Goal: Task Accomplishment & Management: Manage account settings

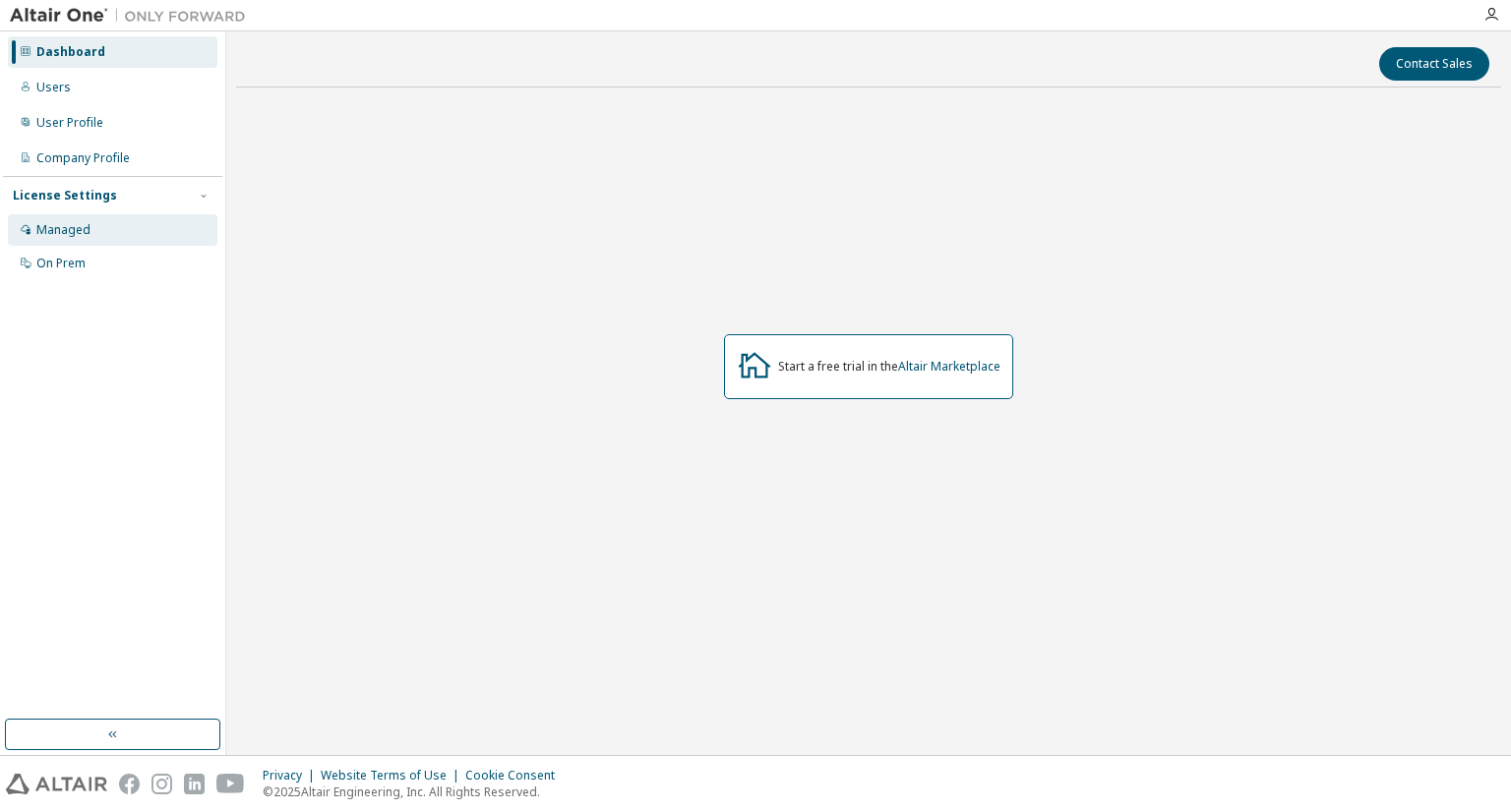
click at [107, 230] on div "Managed" at bounding box center [112, 230] width 209 height 32
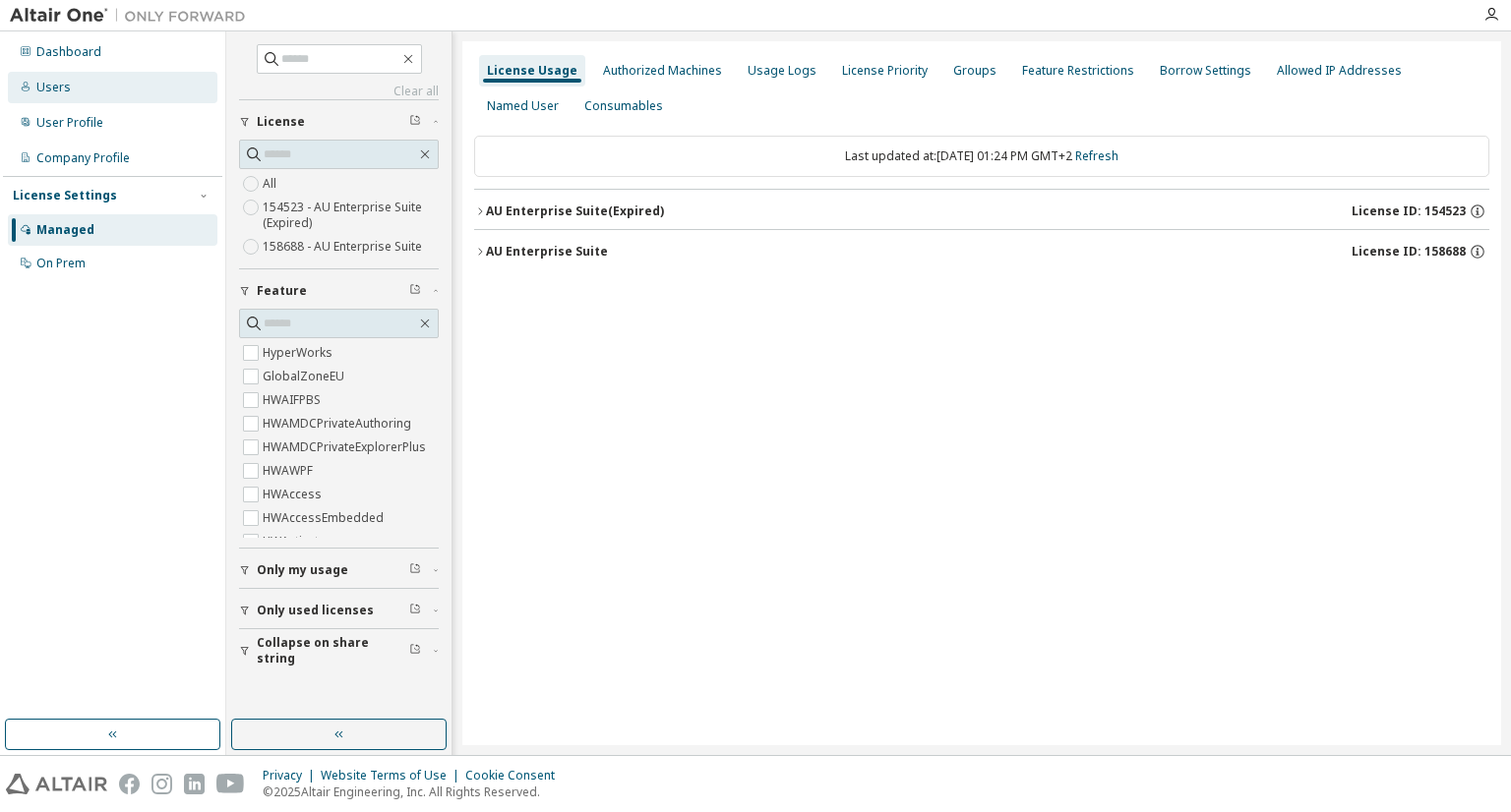
click at [75, 87] on div "Users" at bounding box center [112, 87] width 209 height 32
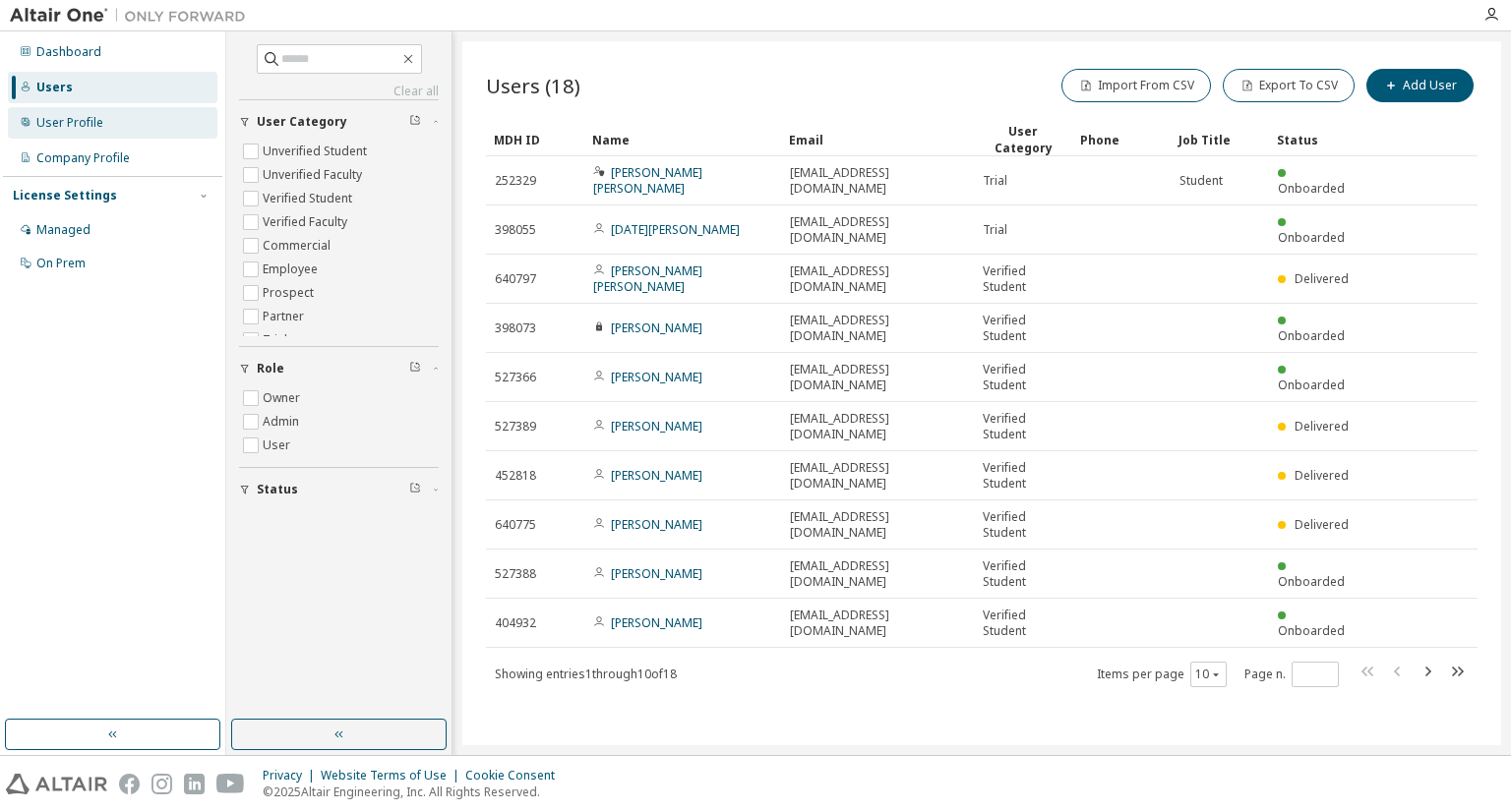
click at [118, 120] on div "User Profile" at bounding box center [112, 123] width 209 height 32
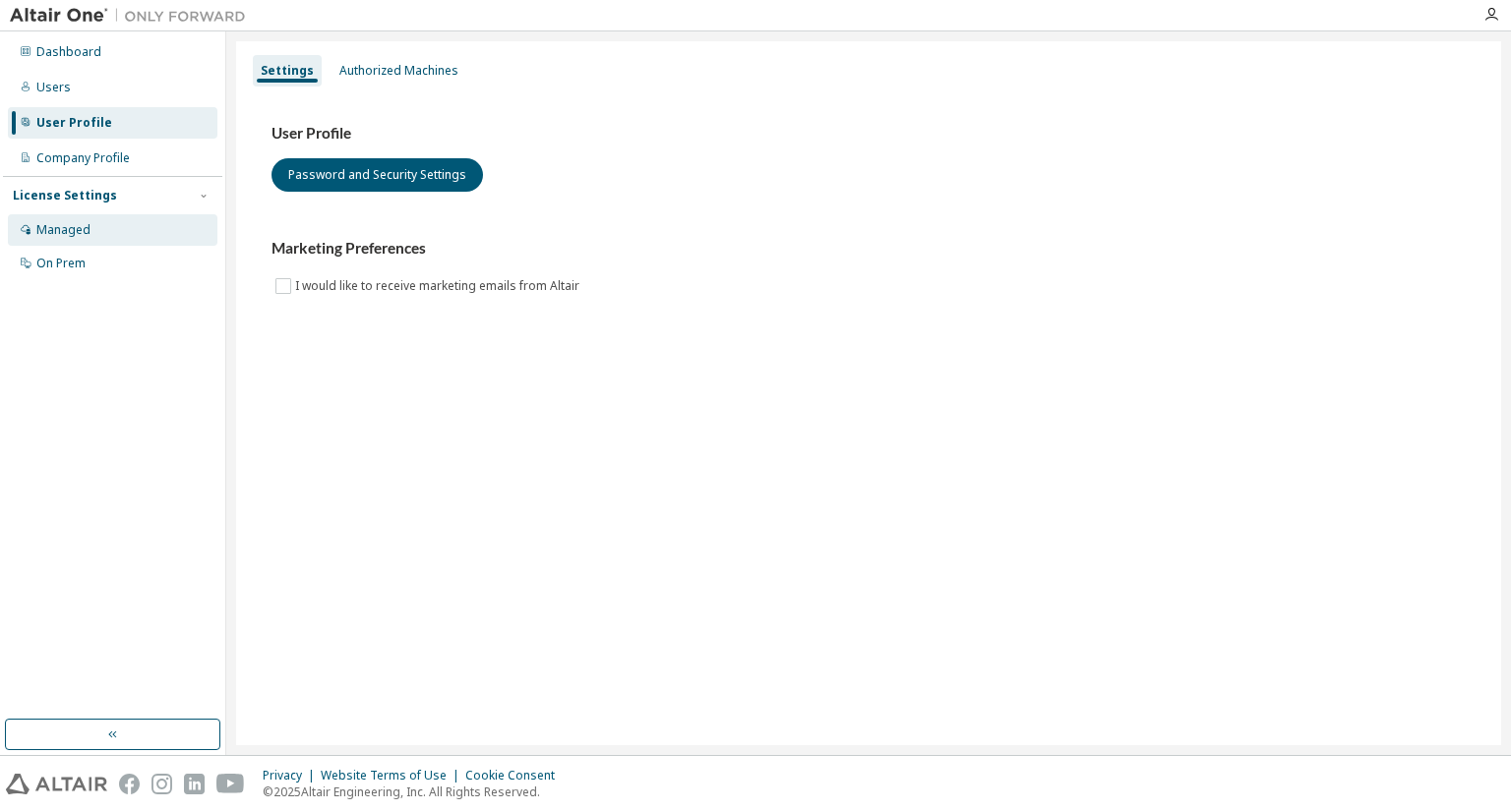
click at [102, 226] on div "Managed" at bounding box center [112, 230] width 209 height 32
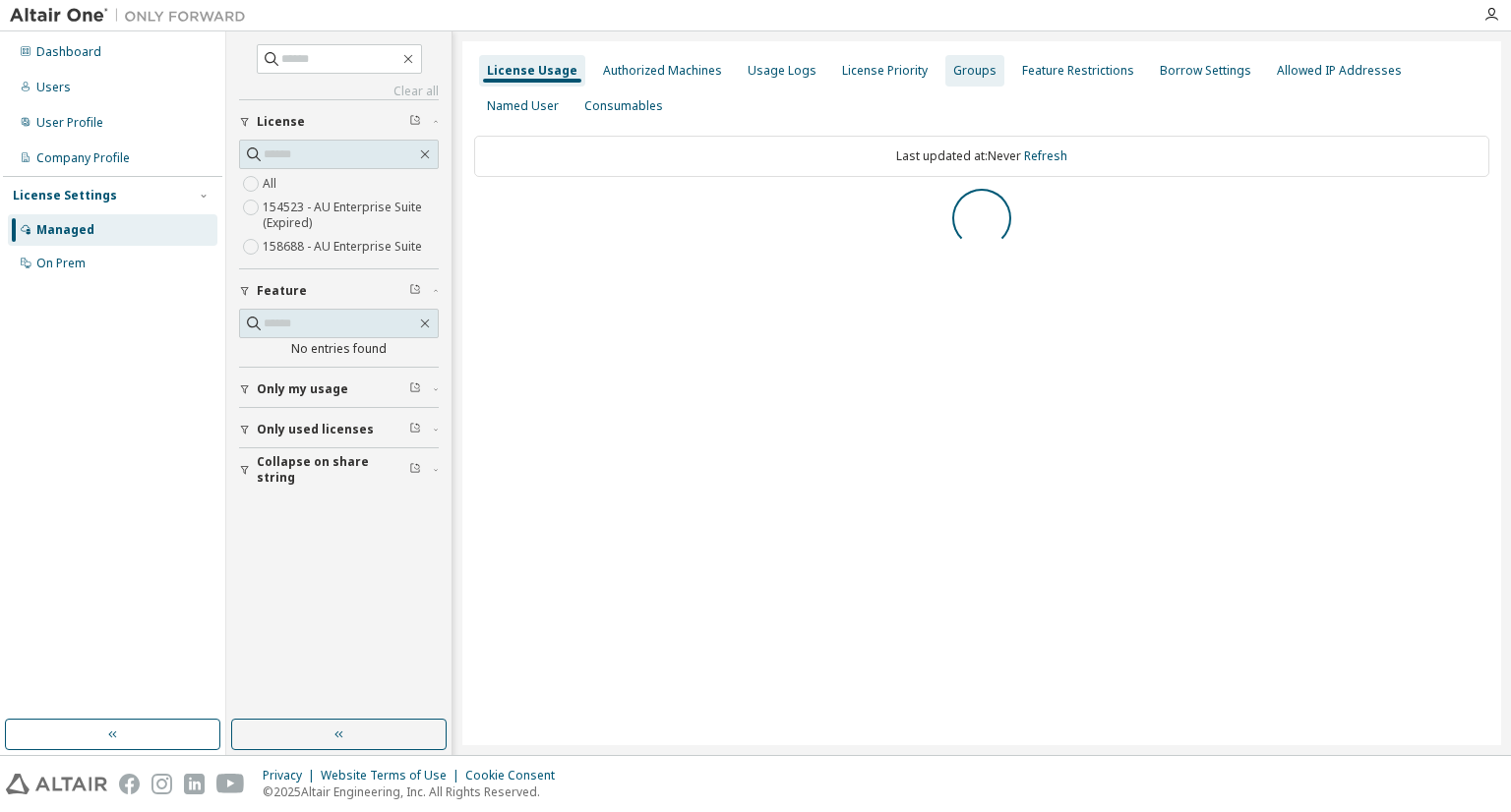
click at [964, 79] on div "Groups" at bounding box center [975, 71] width 59 height 32
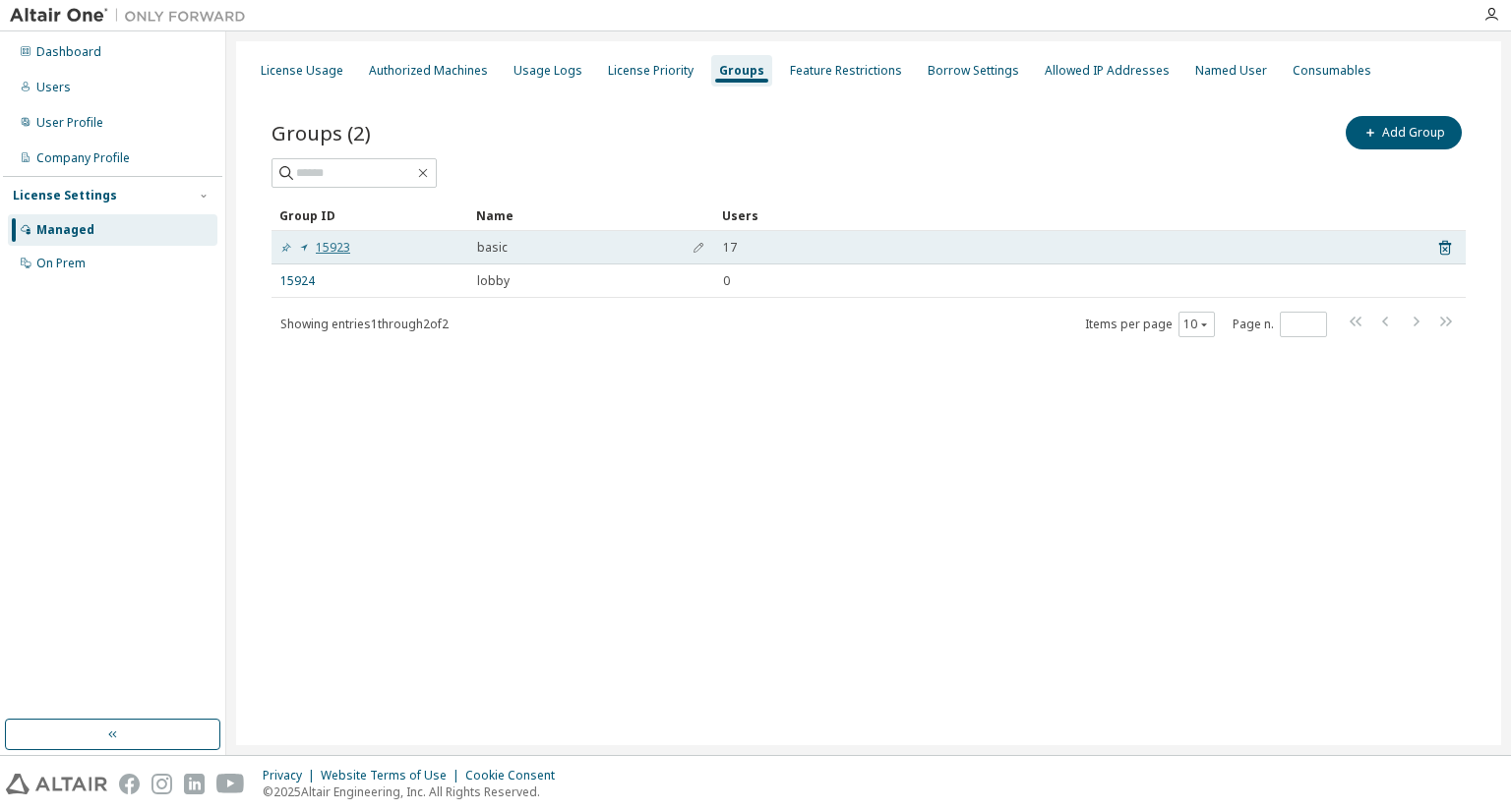
click at [339, 252] on link "15923" at bounding box center [315, 248] width 69 height 16
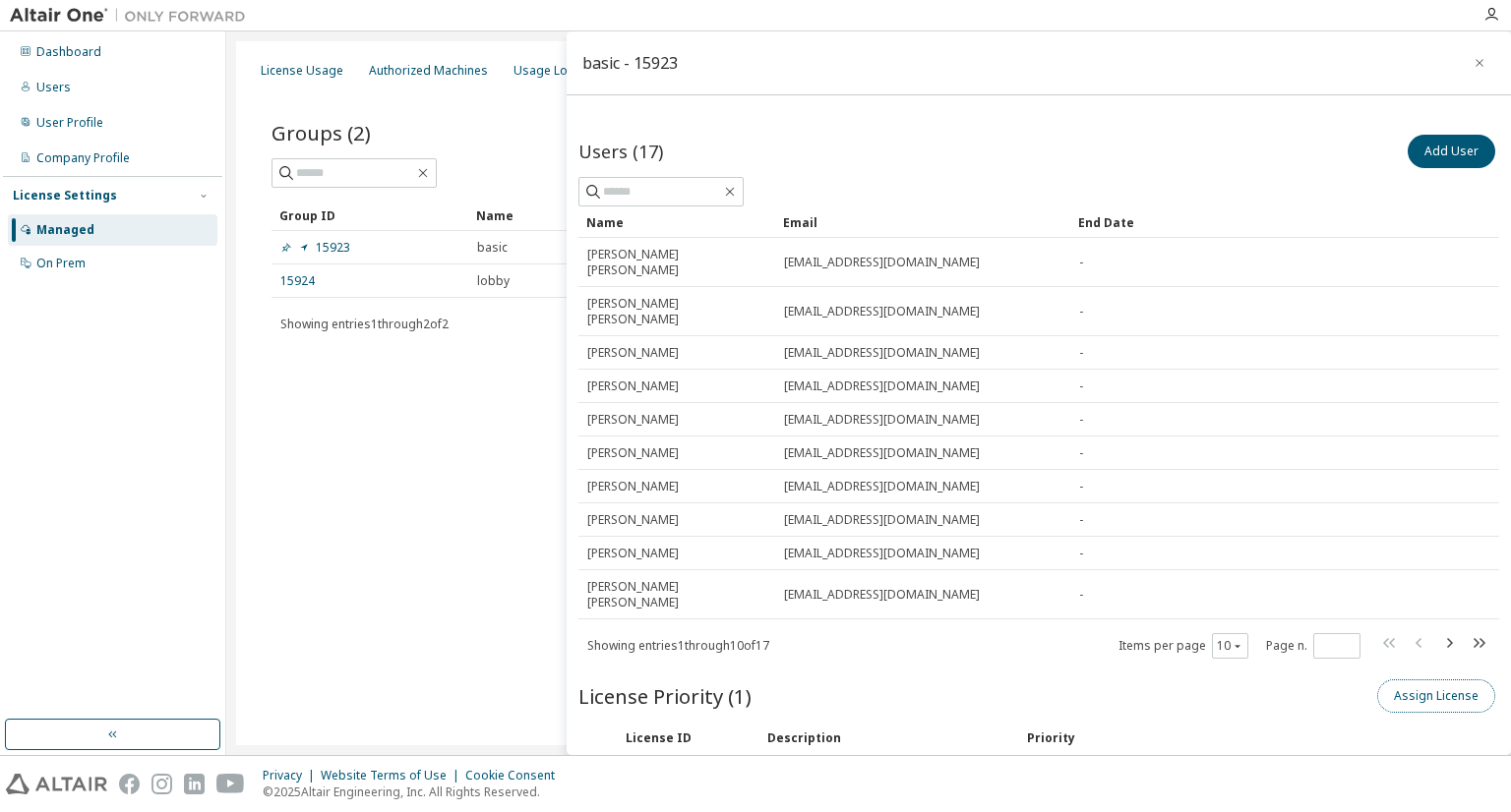
click at [1404, 679] on button "Assign License" at bounding box center [1436, 696] width 118 height 34
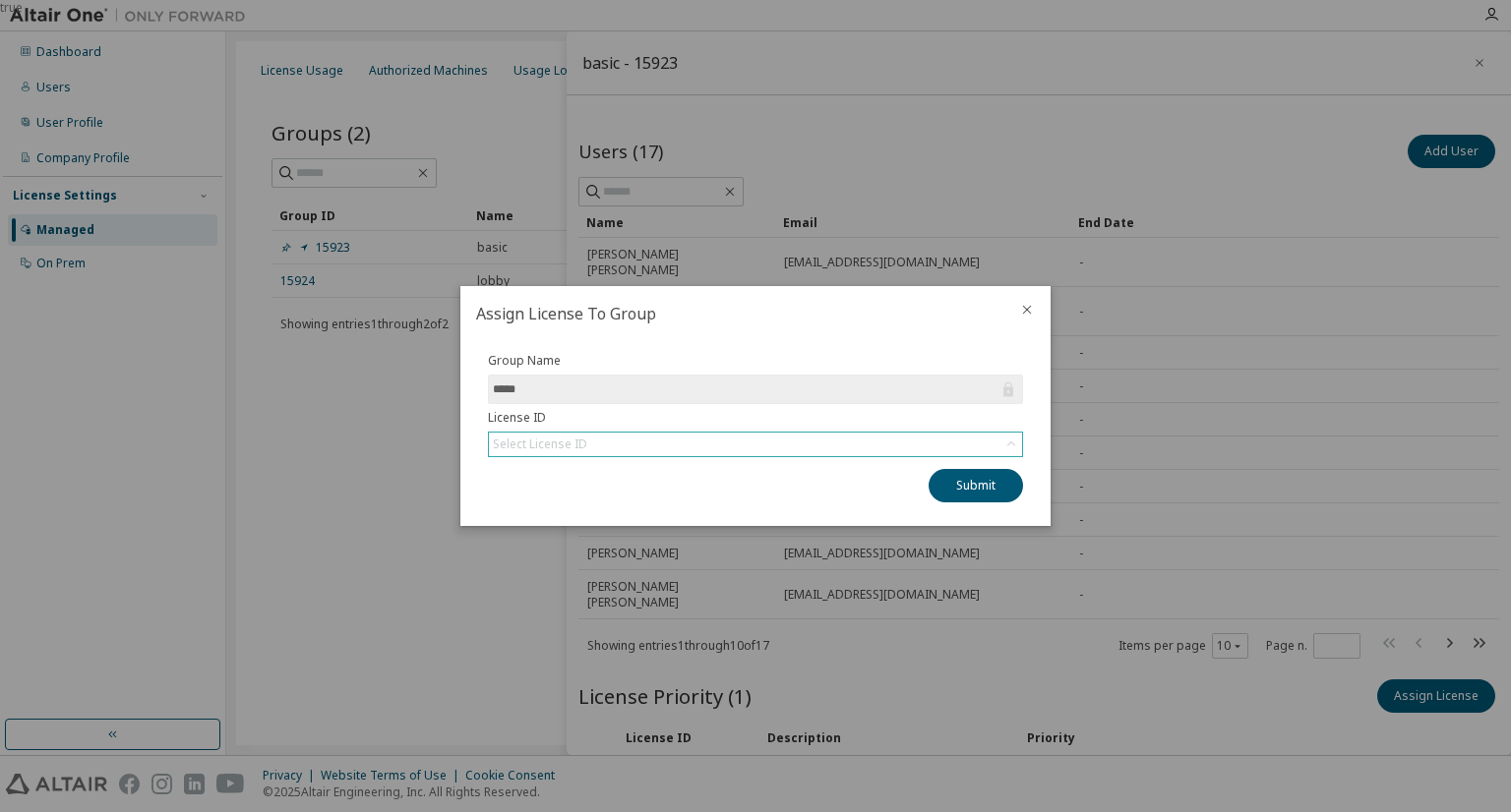
click at [807, 436] on div "Select License ID" at bounding box center [755, 445] width 533 height 24
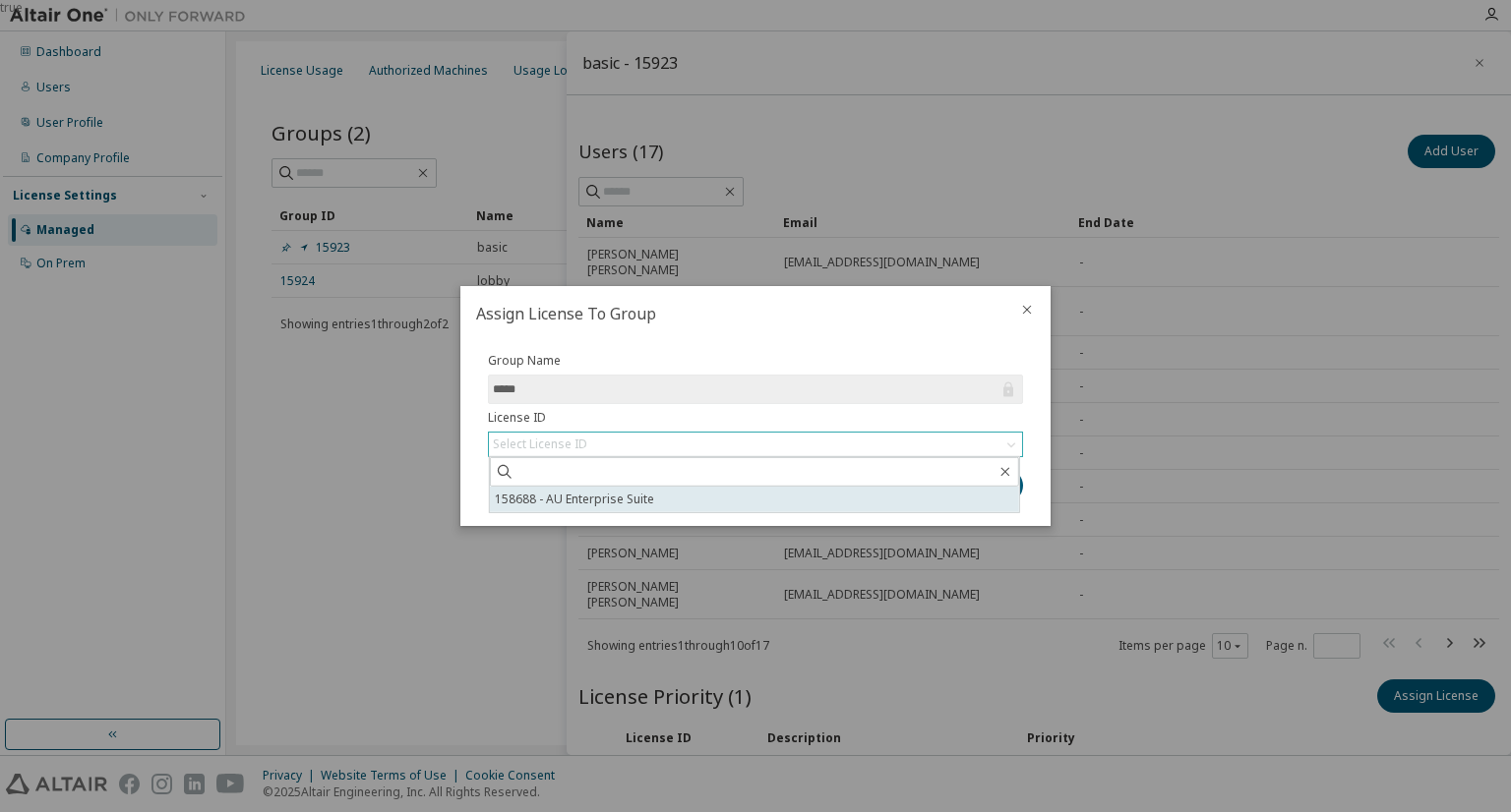
click at [794, 499] on li "158688 - AU Enterprise Suite" at bounding box center [754, 499] width 529 height 26
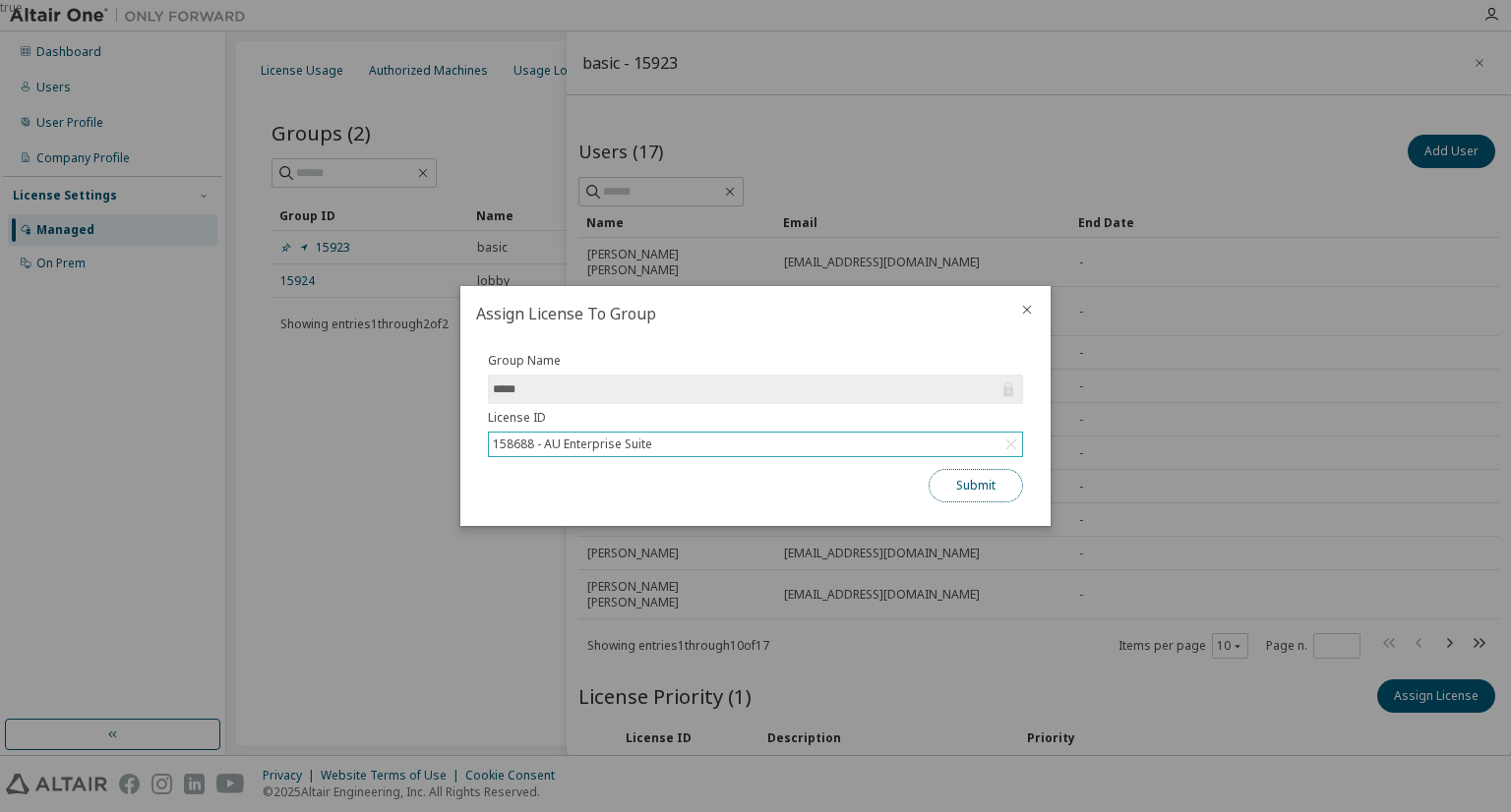
click at [976, 482] on button "Submit" at bounding box center [975, 485] width 94 height 34
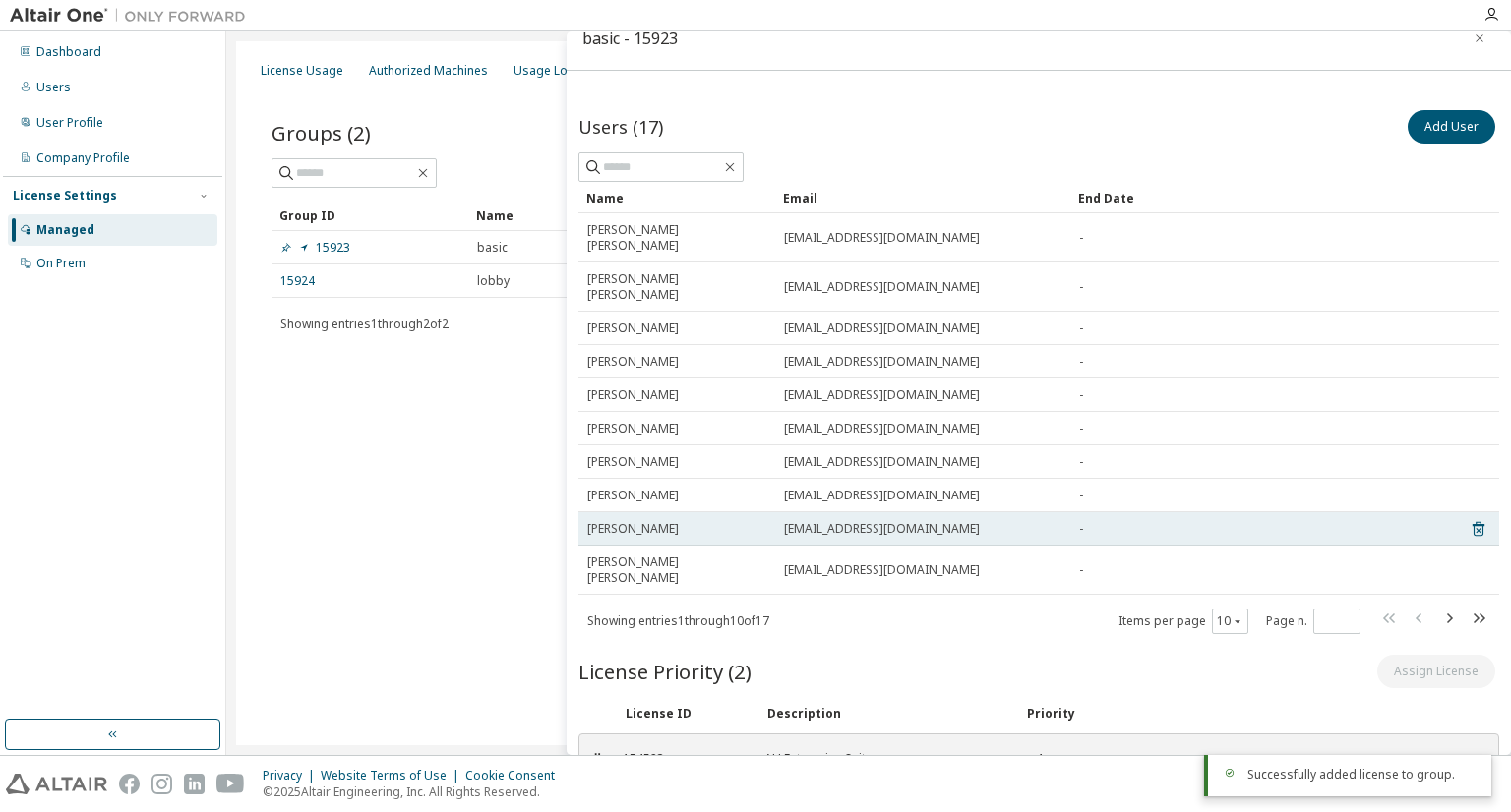
scroll to position [120, 0]
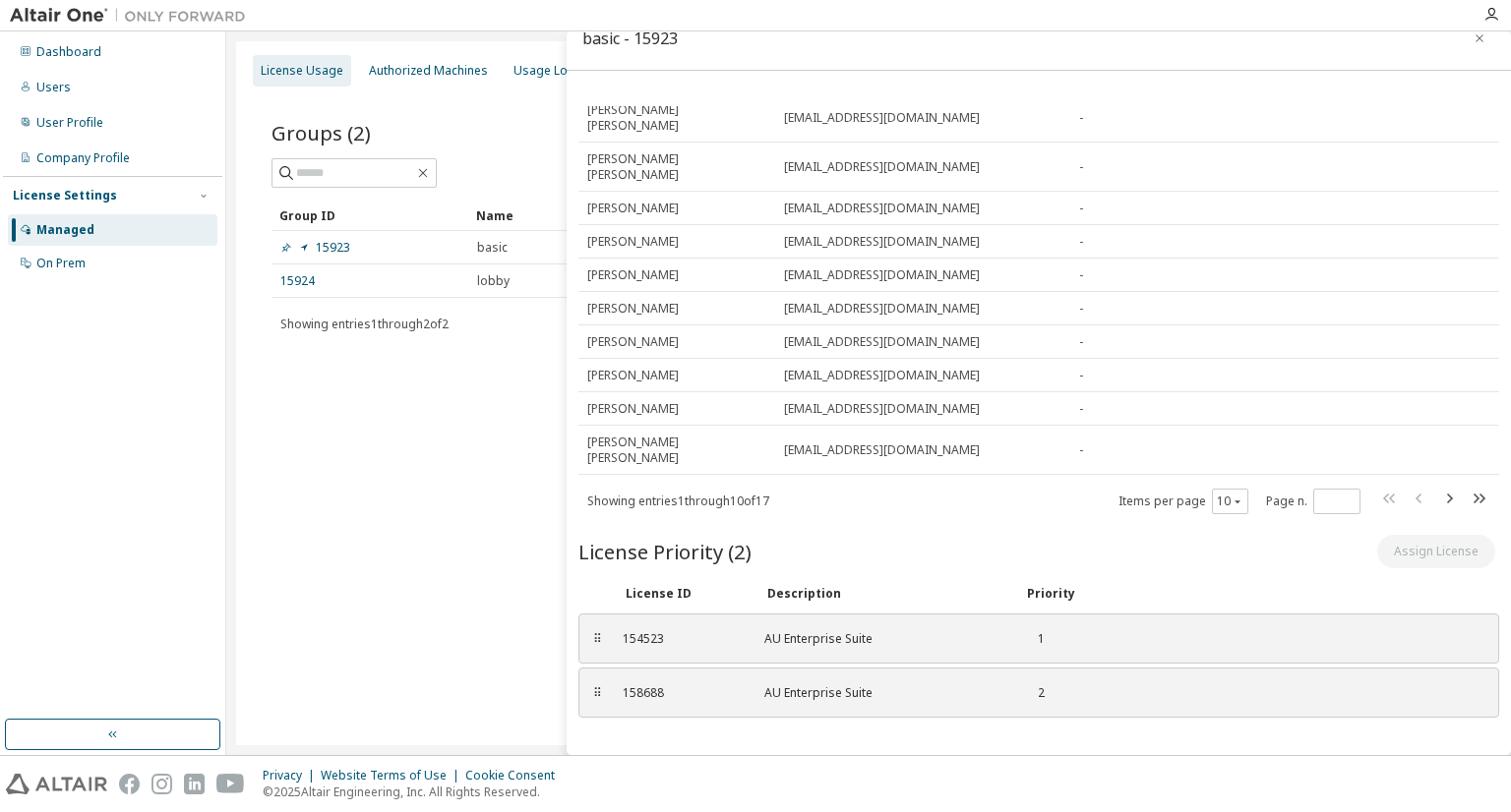
click at [314, 75] on div "License Usage" at bounding box center [301, 71] width 82 height 16
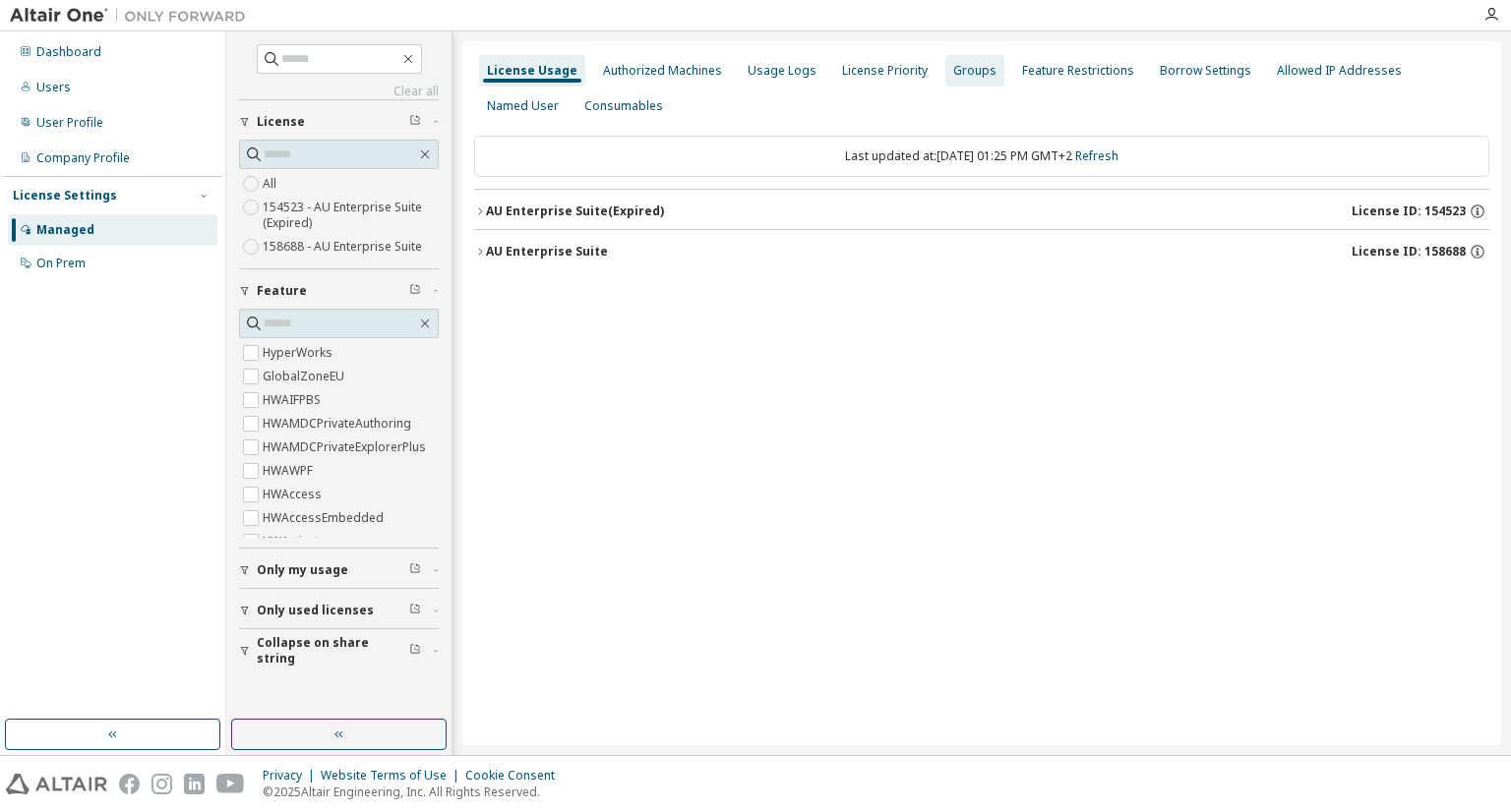
click at [968, 74] on div "Groups" at bounding box center [975, 71] width 44 height 16
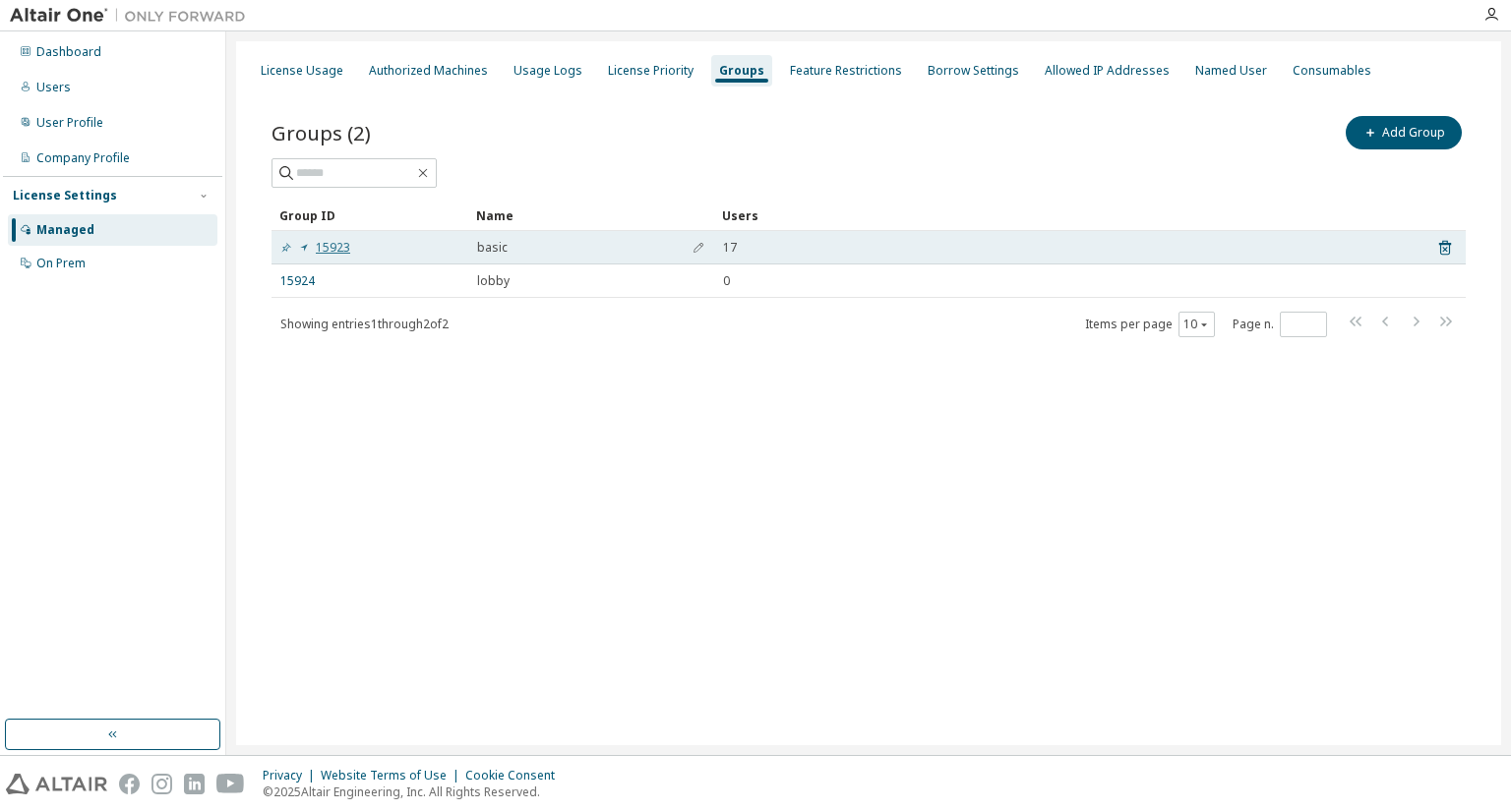
click at [338, 241] on link "15923" at bounding box center [315, 248] width 69 height 16
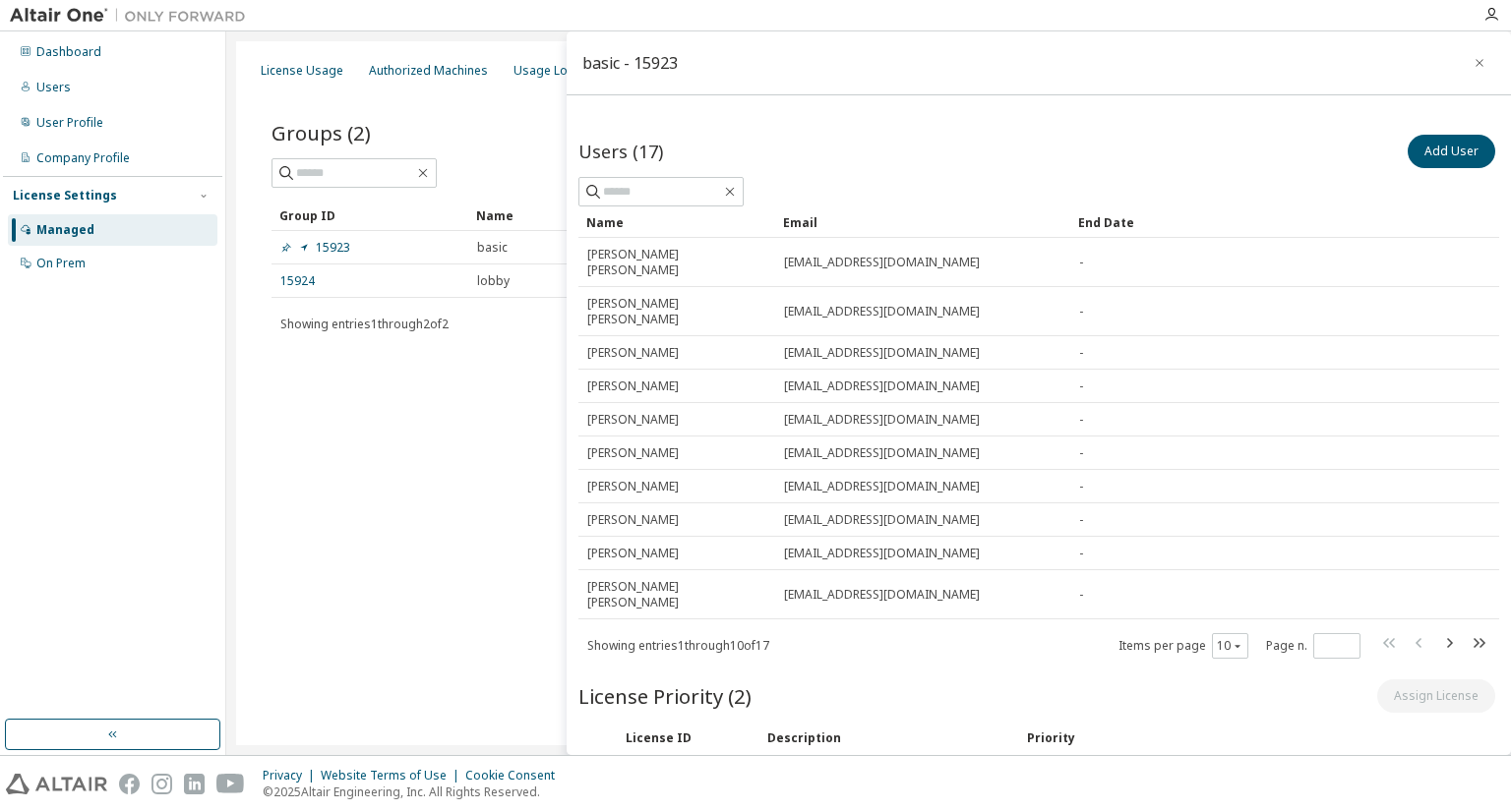
scroll to position [120, 0]
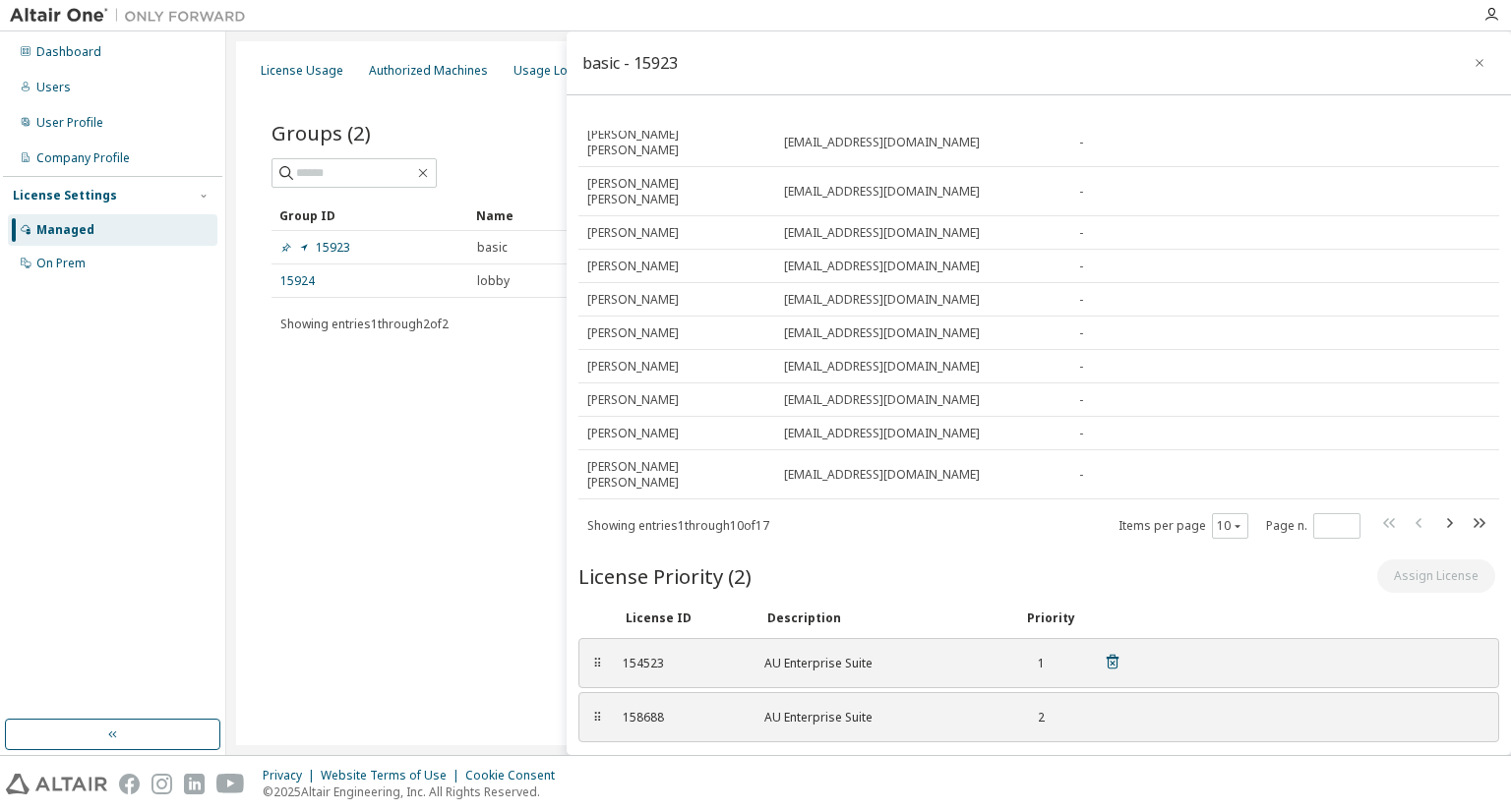
click at [1115, 653] on icon at bounding box center [1113, 661] width 18 height 18
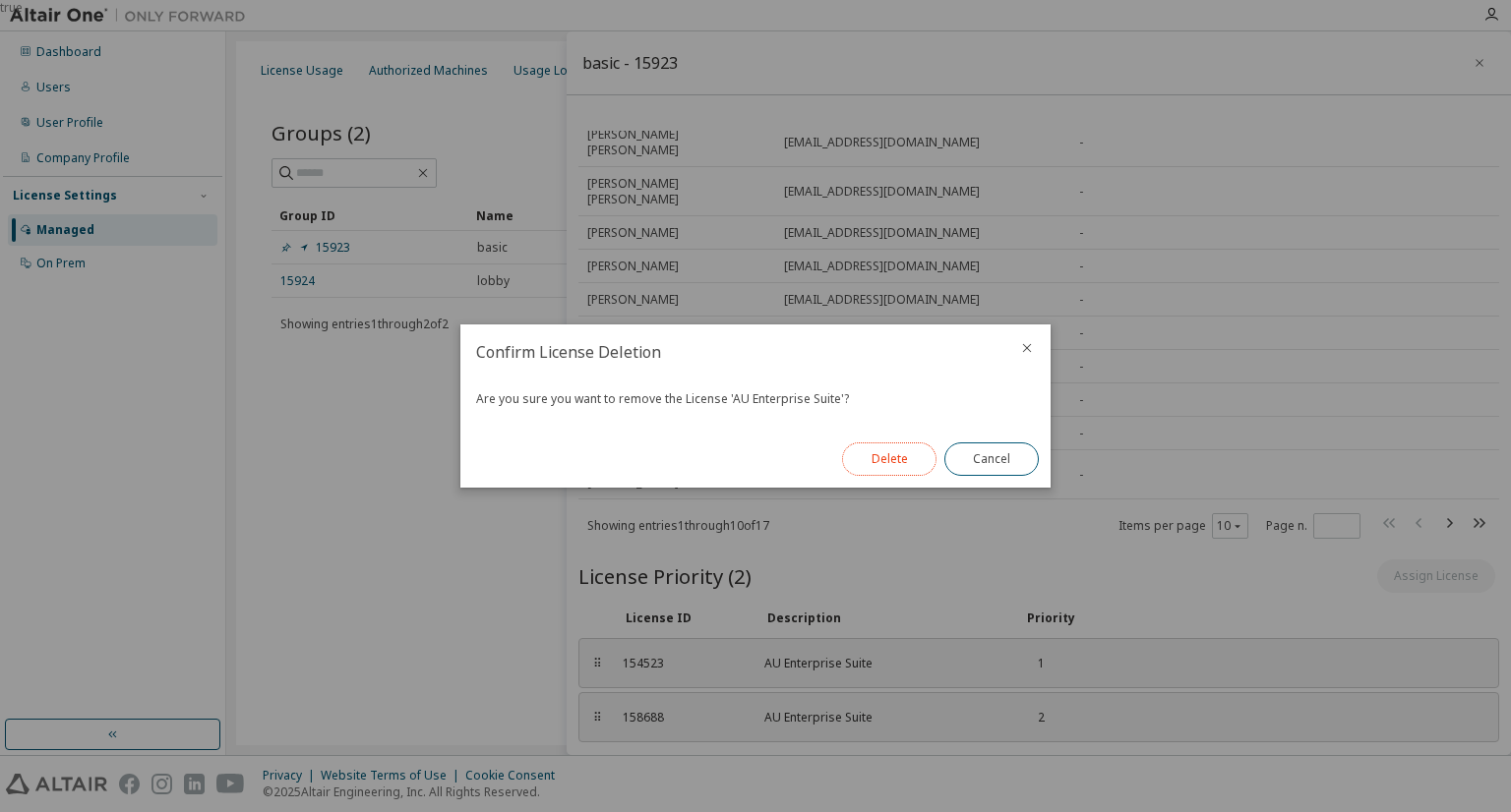
click at [913, 456] on button "Delete" at bounding box center [889, 459] width 94 height 34
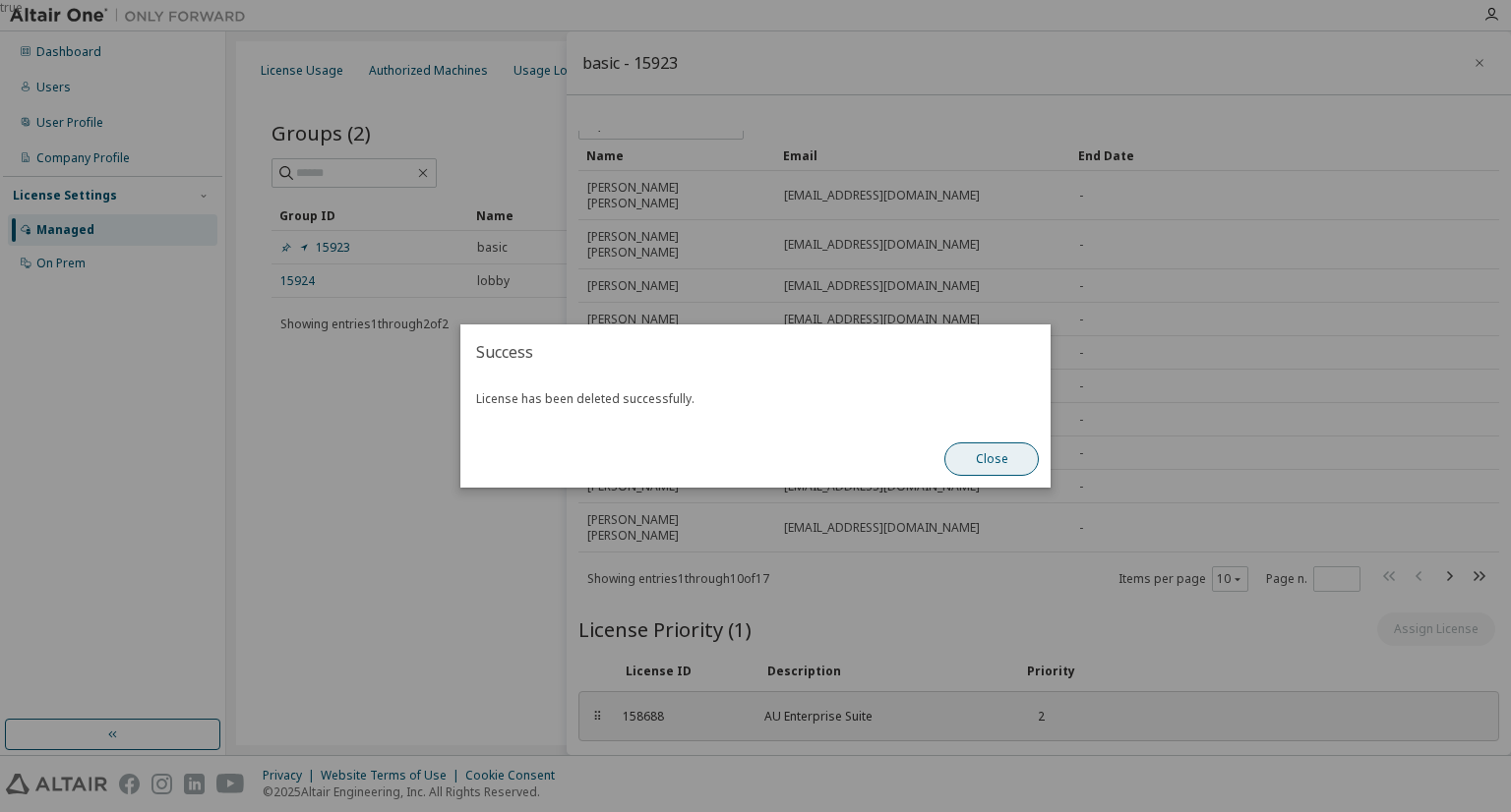
click at [1004, 460] on button "Close" at bounding box center [991, 459] width 94 height 34
